Goal: Task Accomplishment & Management: Manage account settings

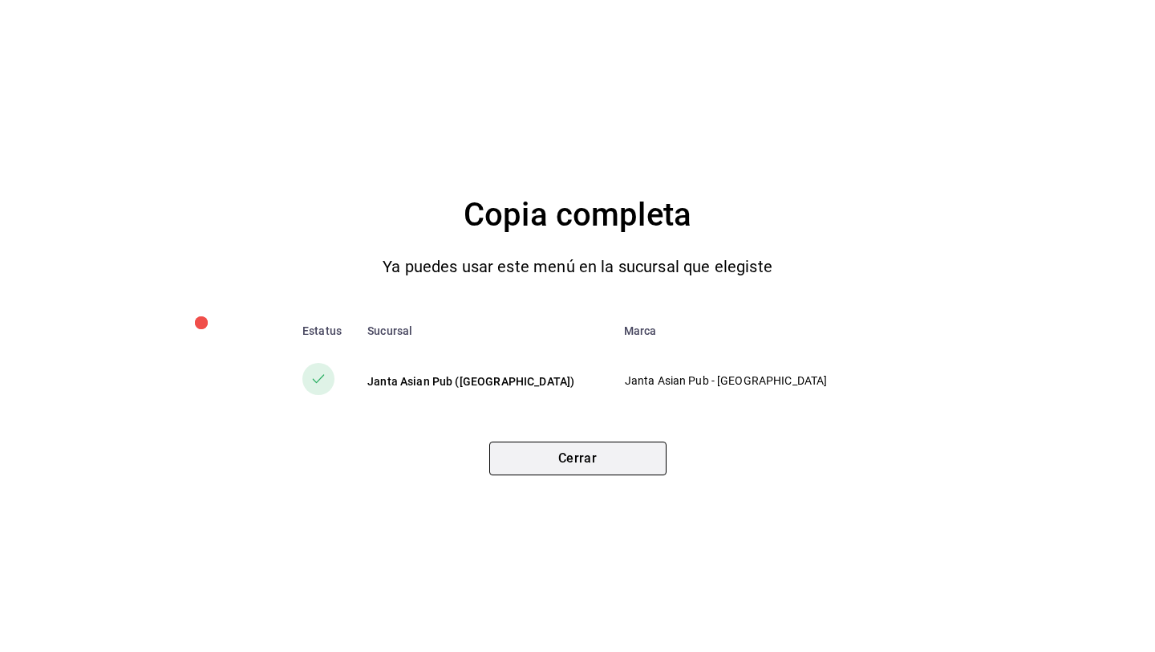
click at [546, 462] on button "Cerrar" at bounding box center [577, 458] width 177 height 34
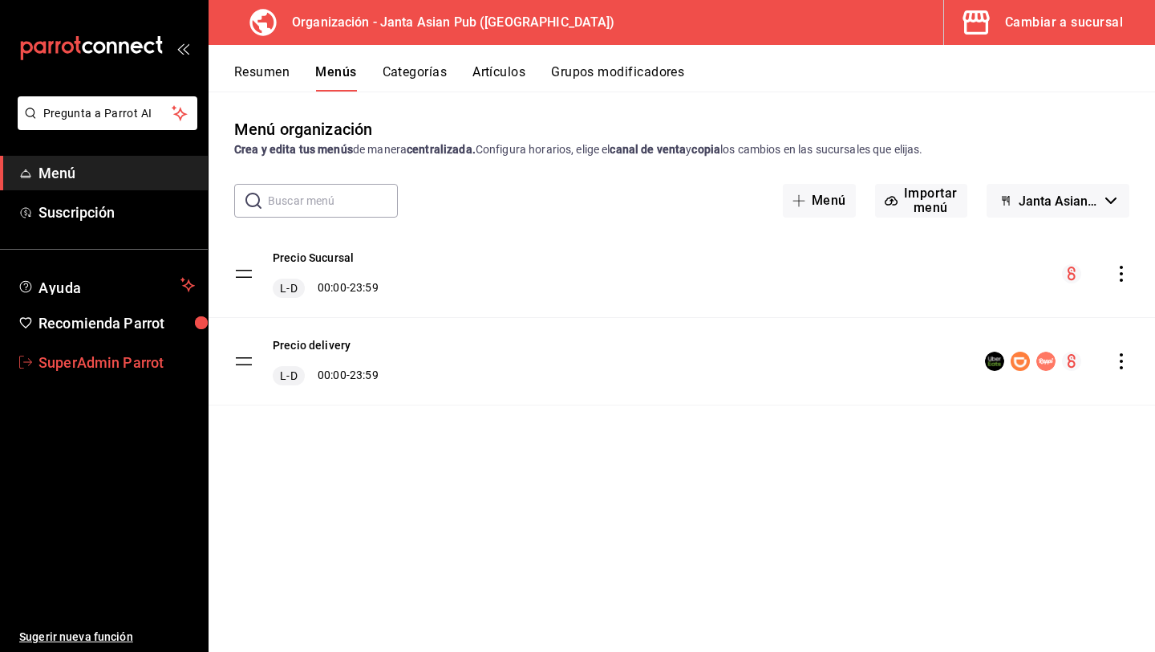
click at [87, 359] on span "SuperAdmin Parrot" at bounding box center [117, 362] width 156 height 22
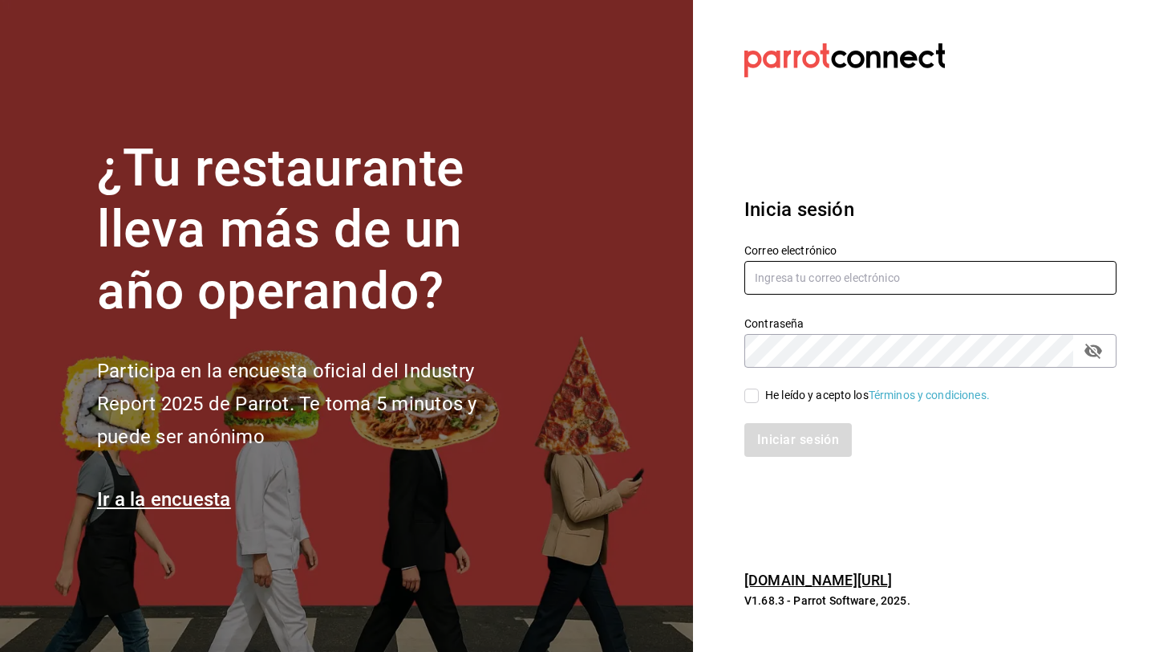
click at [830, 277] on input "text" at bounding box center [931, 278] width 372 height 34
type input "cafecacao@tec.com"
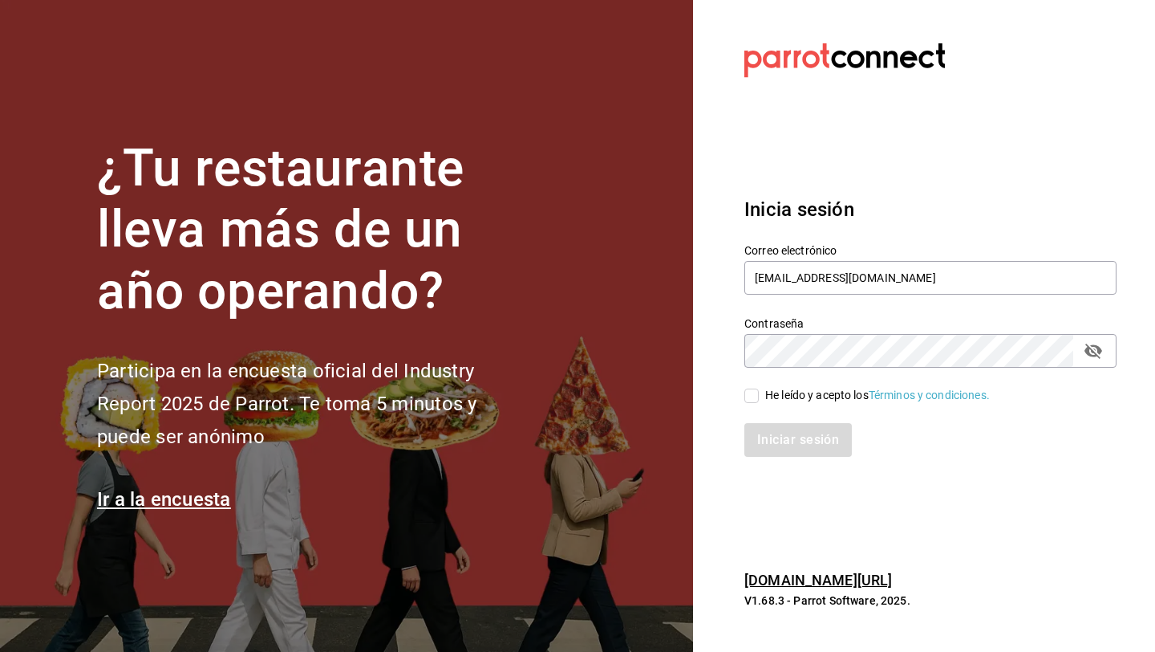
click at [843, 392] on div "He leído y acepto los Términos y condiciones." at bounding box center [877, 395] width 225 height 17
click at [759, 392] on input "He leído y acepto los Términos y condiciones." at bounding box center [752, 395] width 14 height 14
checkbox input "true"
click at [796, 450] on button "Iniciar sesión" at bounding box center [799, 440] width 109 height 34
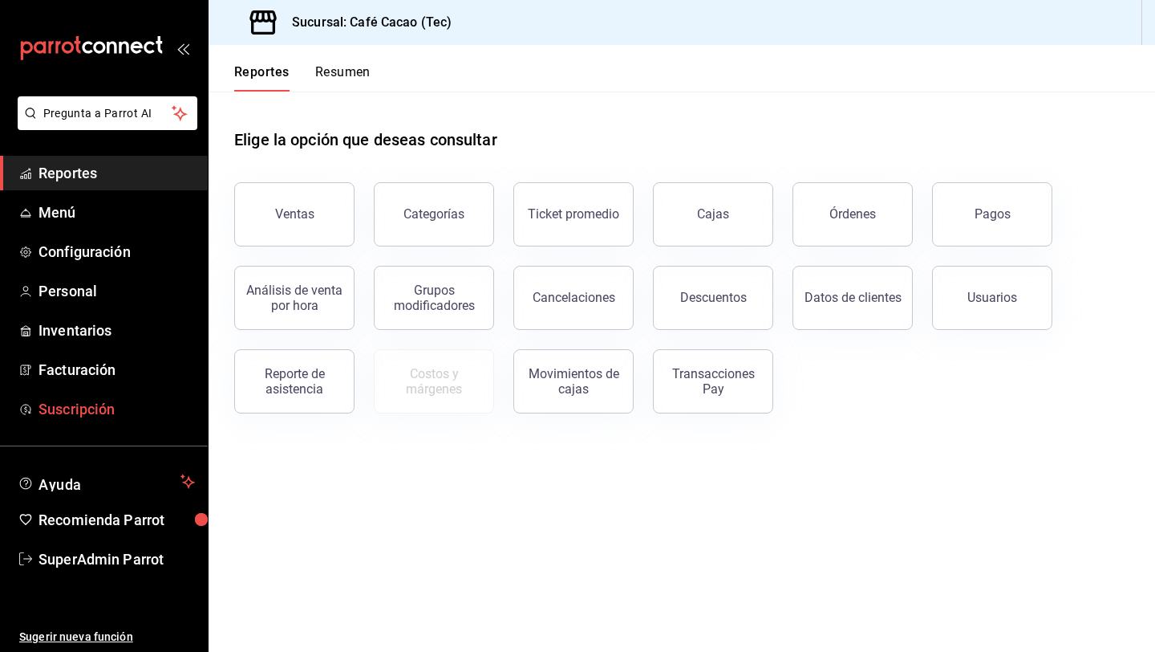
click at [104, 400] on span "Suscripción" at bounding box center [117, 409] width 156 height 22
